Goal: Task Accomplishment & Management: Manage account settings

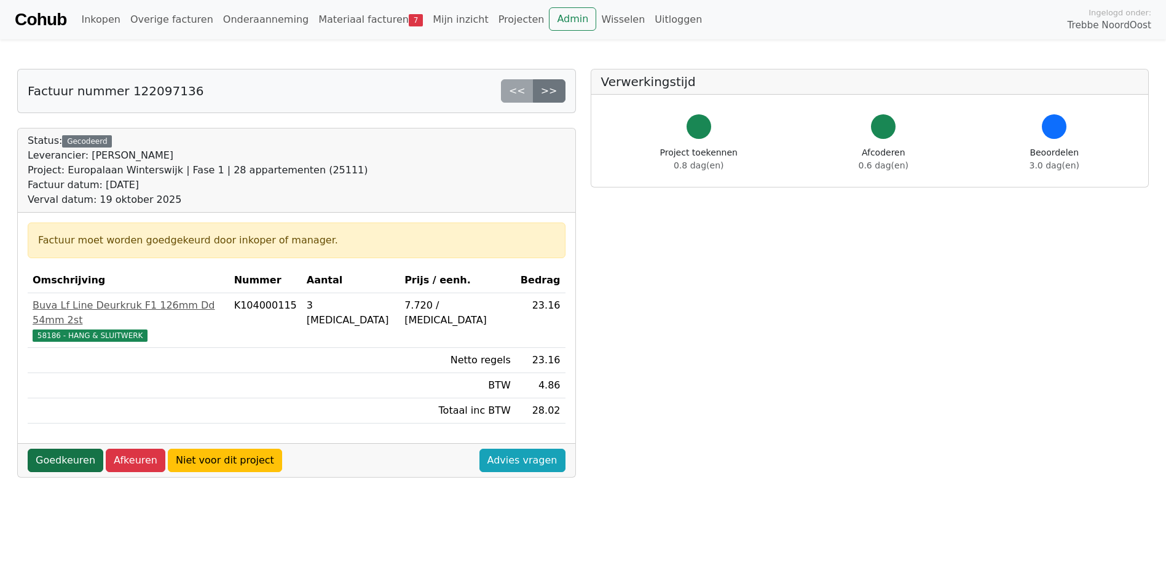
click at [58, 449] on link "Goedkeuren" at bounding box center [66, 460] width 76 height 23
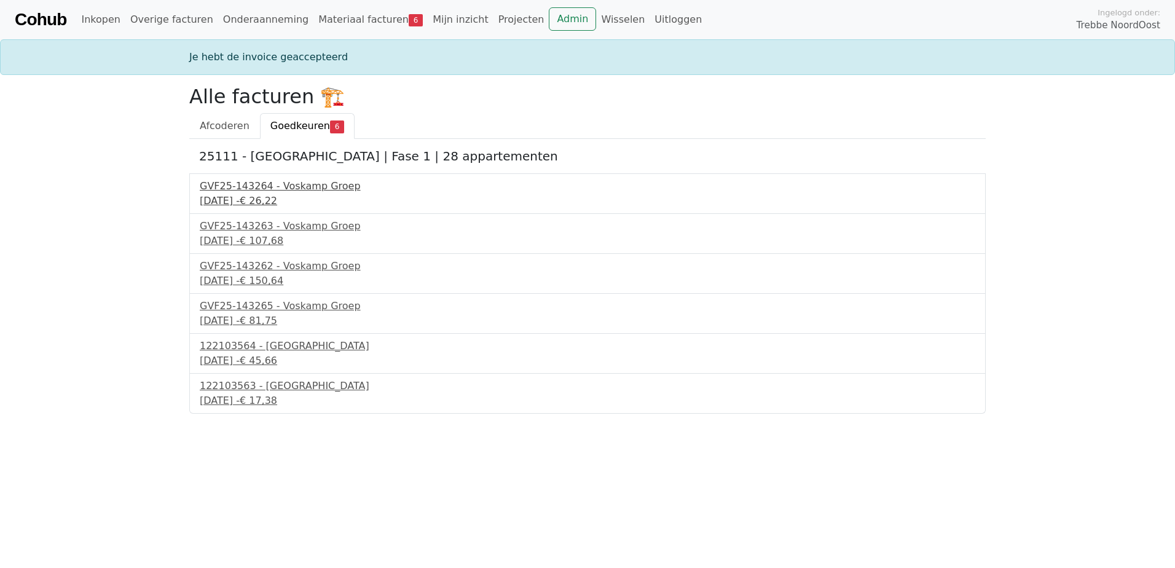
click at [261, 181] on div "GVF25-143264 - Voskamp Groep" at bounding box center [588, 186] width 776 height 15
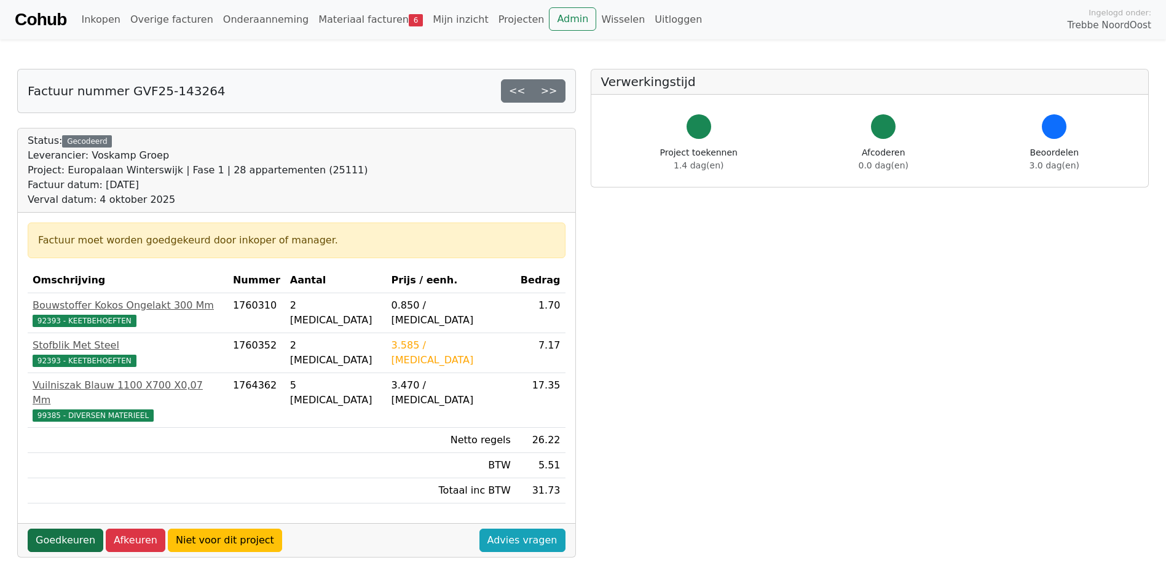
click at [83, 529] on link "Goedkeuren" at bounding box center [66, 540] width 76 height 23
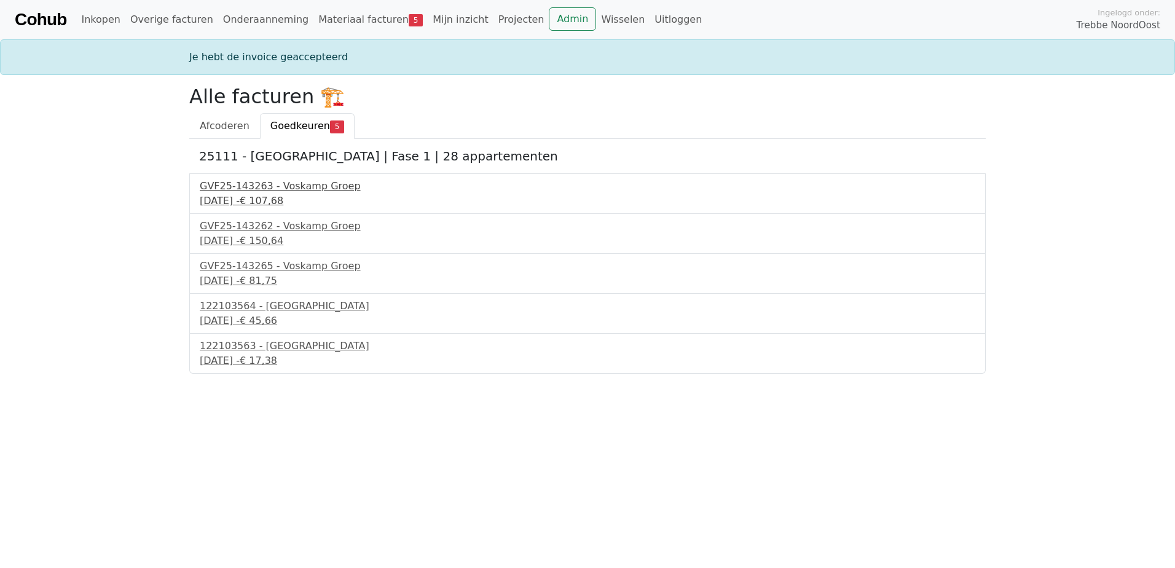
click at [243, 198] on div "4 september 2025 - € 107,68" at bounding box center [588, 201] width 776 height 15
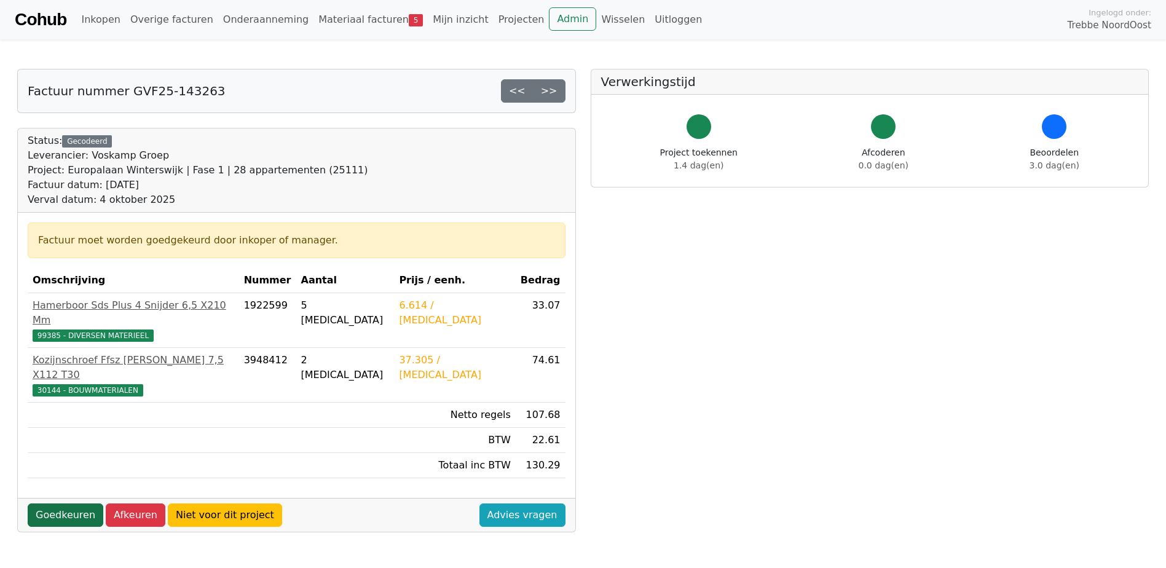
click at [73, 504] on link "Goedkeuren" at bounding box center [66, 515] width 76 height 23
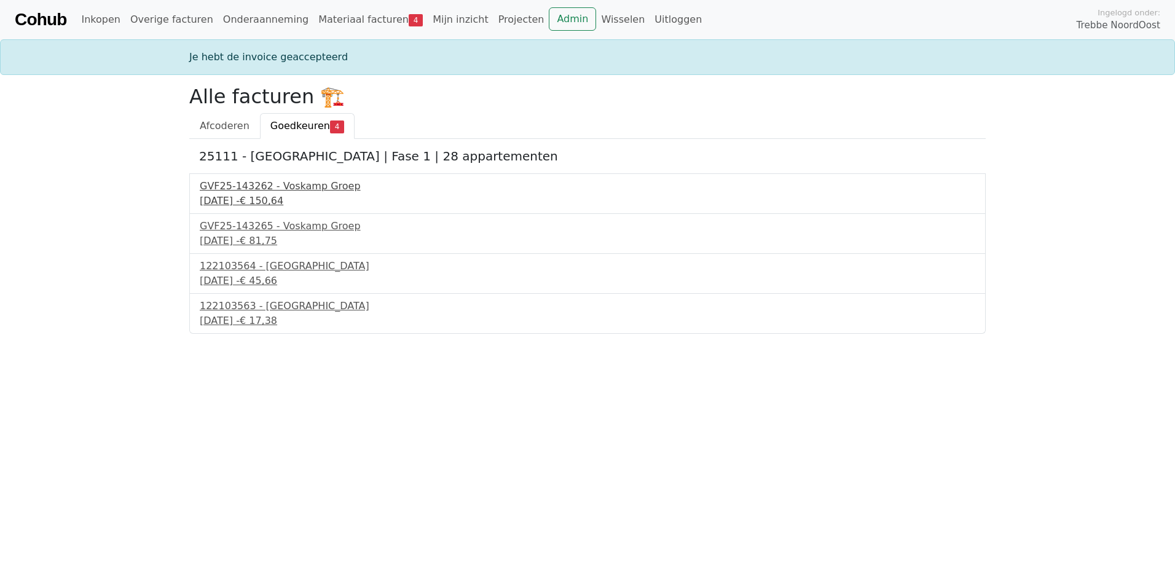
click at [286, 192] on div "GVF25-143262 - Voskamp Groep" at bounding box center [588, 186] width 776 height 15
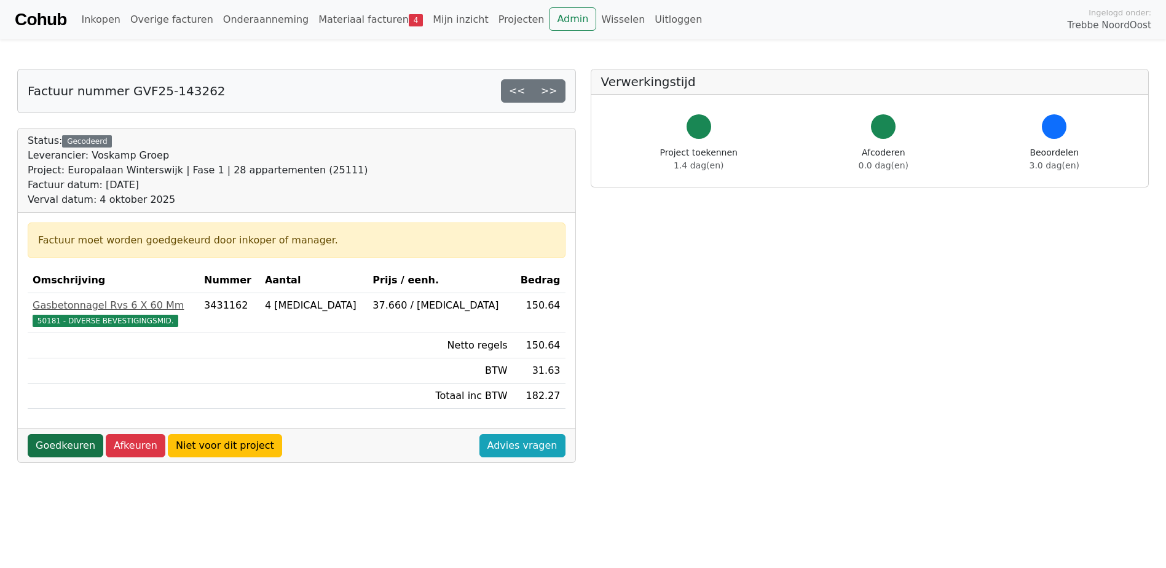
click at [51, 445] on link "Goedkeuren" at bounding box center [66, 445] width 76 height 23
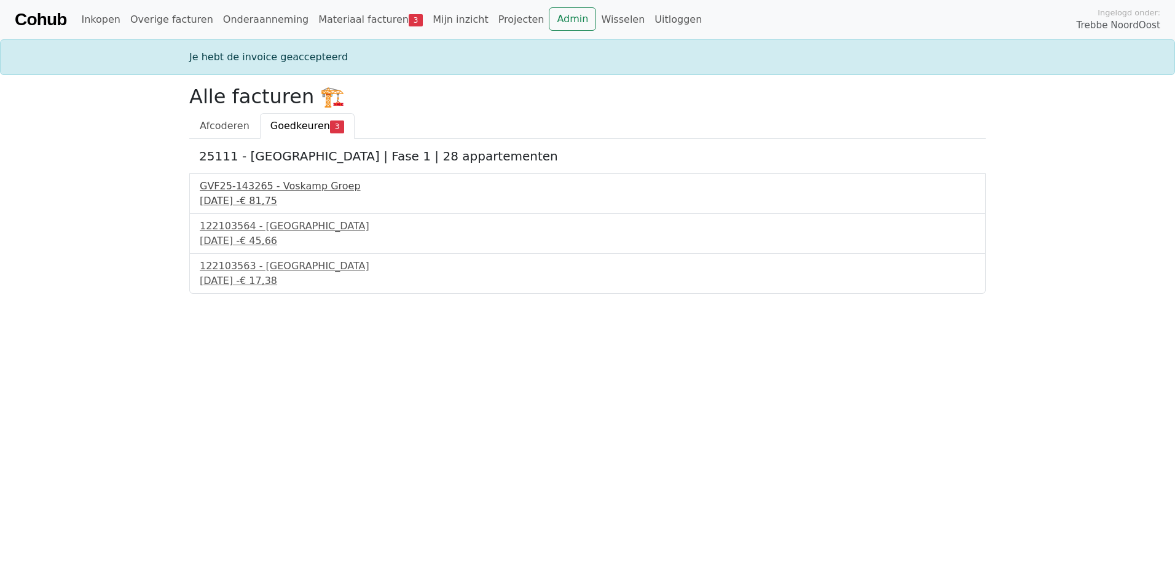
click at [283, 188] on div "GVF25-143265 - Voskamp Groep" at bounding box center [588, 186] width 776 height 15
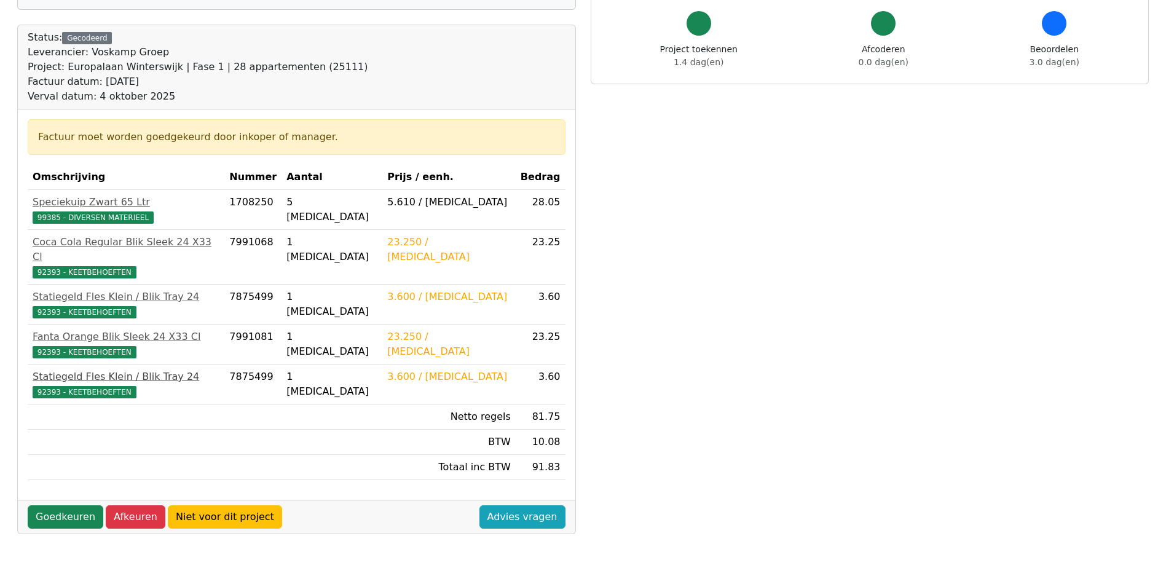
scroll to position [123, 0]
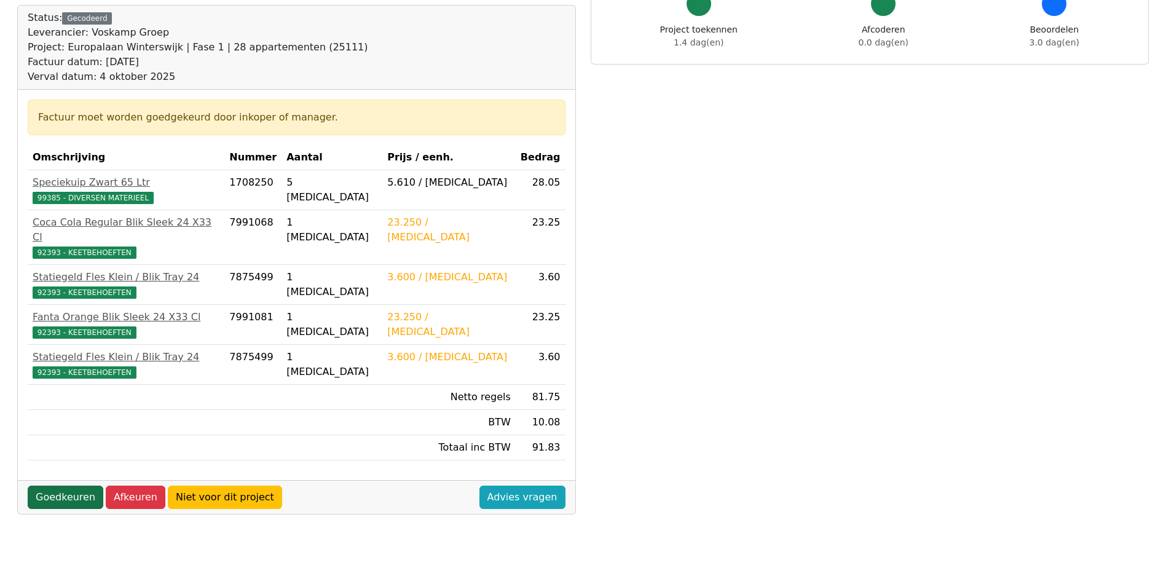
click at [65, 486] on link "Goedkeuren" at bounding box center [66, 497] width 76 height 23
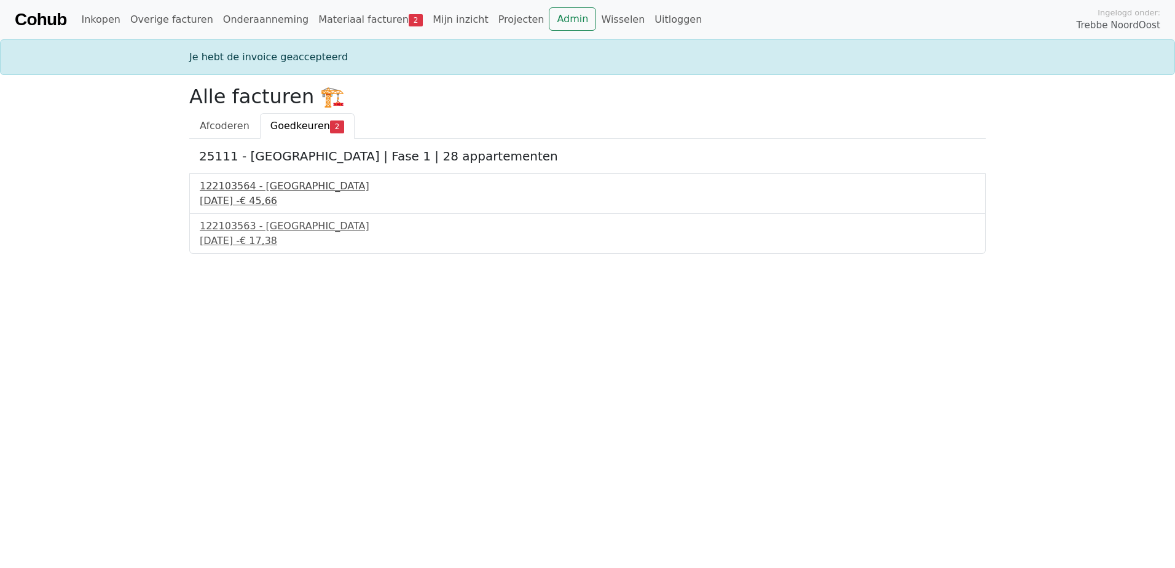
click at [239, 184] on div "122103564 - [GEOGRAPHIC_DATA]" at bounding box center [588, 186] width 776 height 15
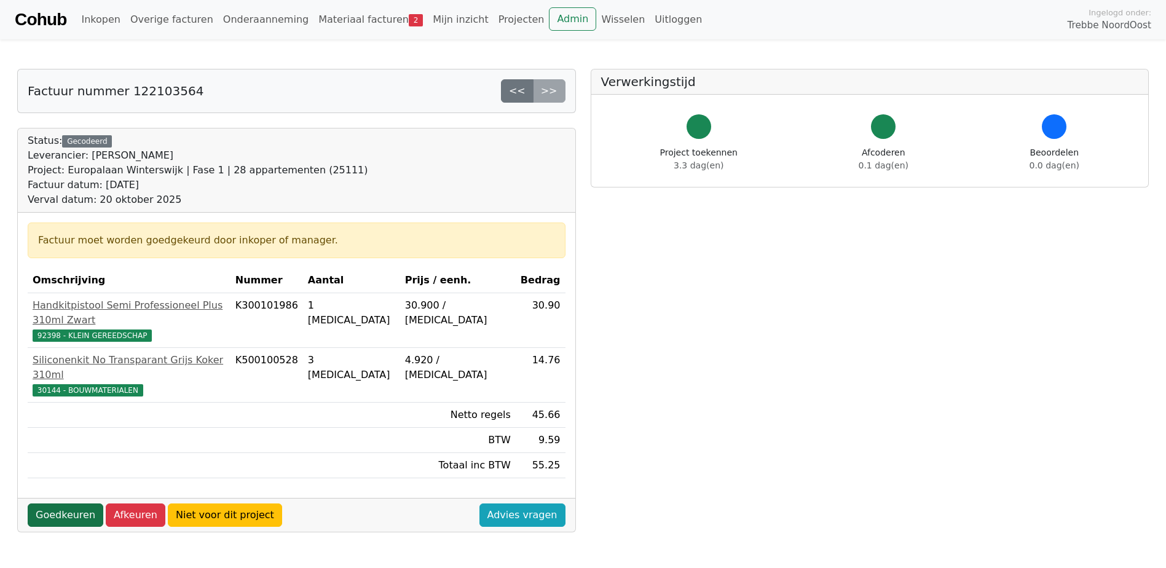
click at [64, 504] on link "Goedkeuren" at bounding box center [66, 515] width 76 height 23
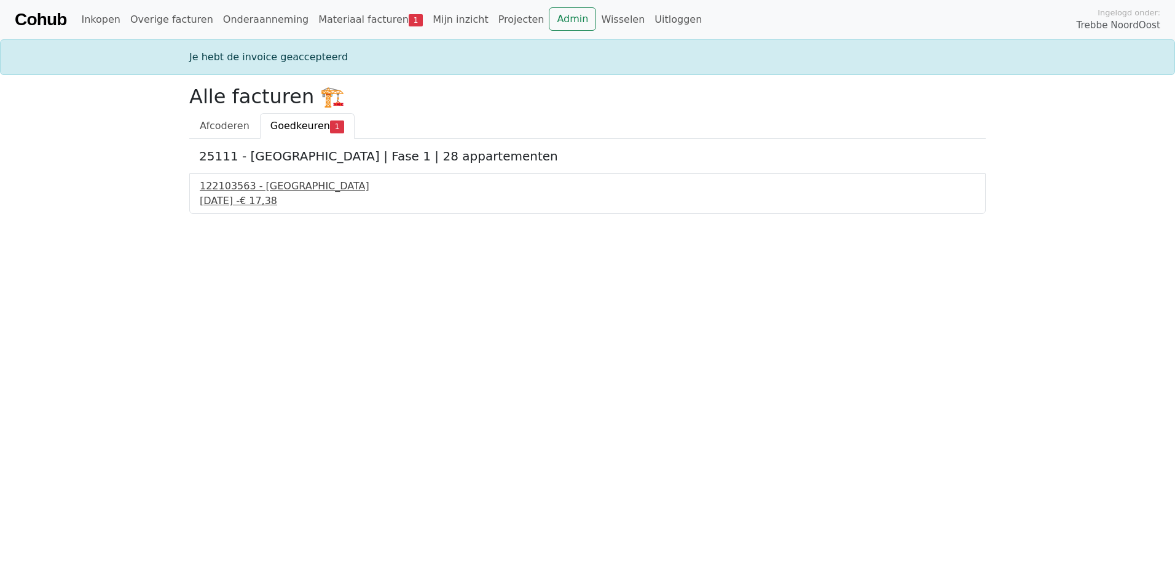
click at [299, 192] on div "122103563 - PontMeyer" at bounding box center [588, 186] width 776 height 15
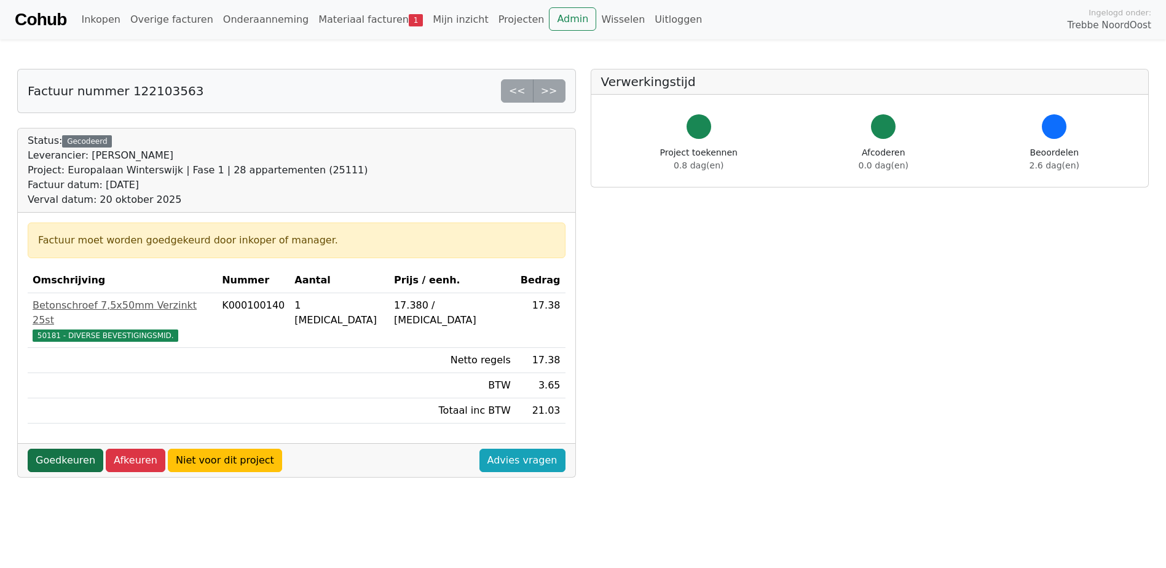
click at [77, 449] on link "Goedkeuren" at bounding box center [66, 460] width 76 height 23
